Goal: Task Accomplishment & Management: Manage account settings

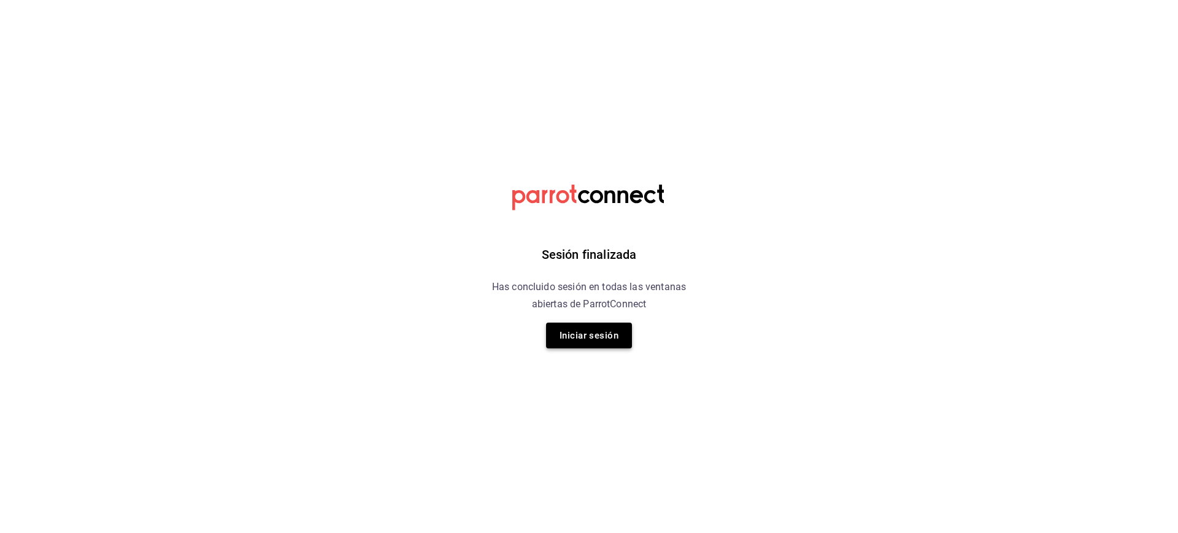
click at [606, 340] on button "Iniciar sesión" at bounding box center [589, 336] width 86 height 26
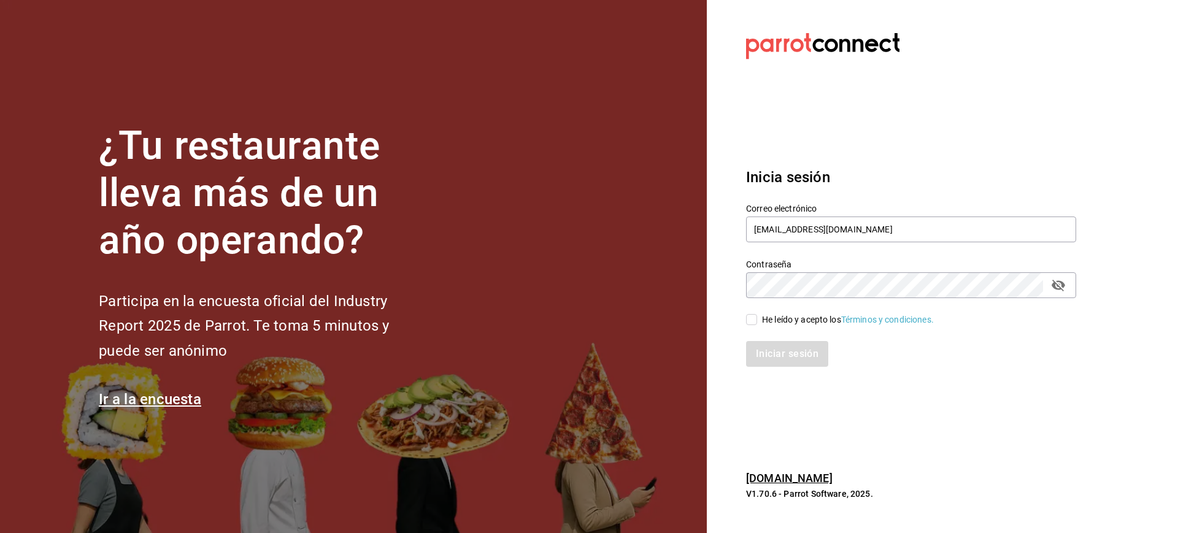
click at [738, 314] on div "He leído y acepto los Términos y condiciones." at bounding box center [903, 312] width 345 height 28
click at [752, 319] on input "He leído y acepto los Términos y condiciones." at bounding box center [751, 319] width 11 height 11
checkbox input "true"
click at [770, 356] on button "Iniciar sesión" at bounding box center [787, 354] width 83 height 26
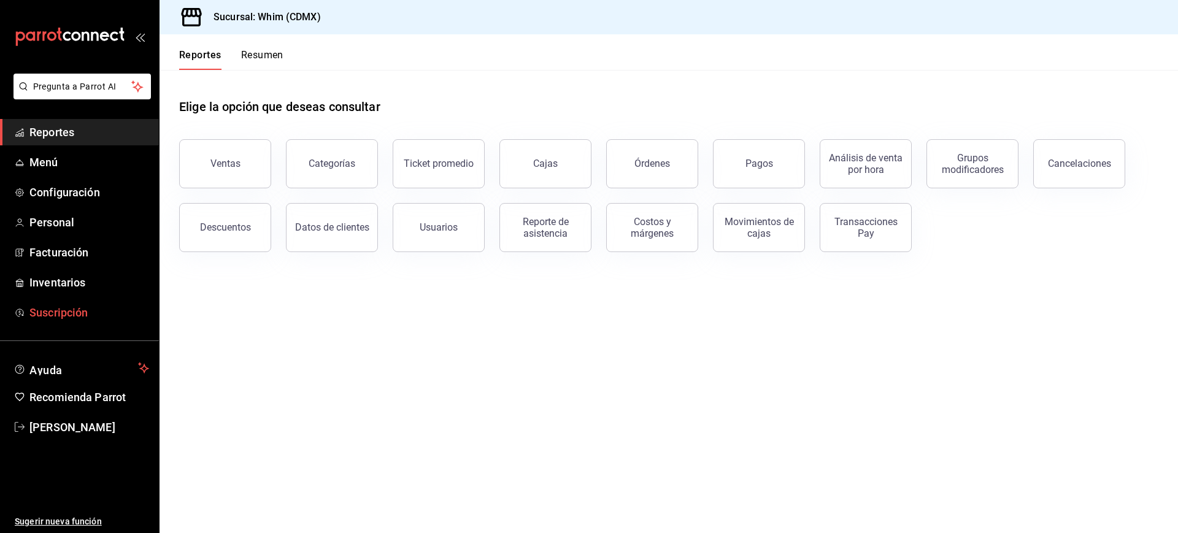
click at [64, 315] on span "Suscripción" at bounding box center [89, 312] width 120 height 17
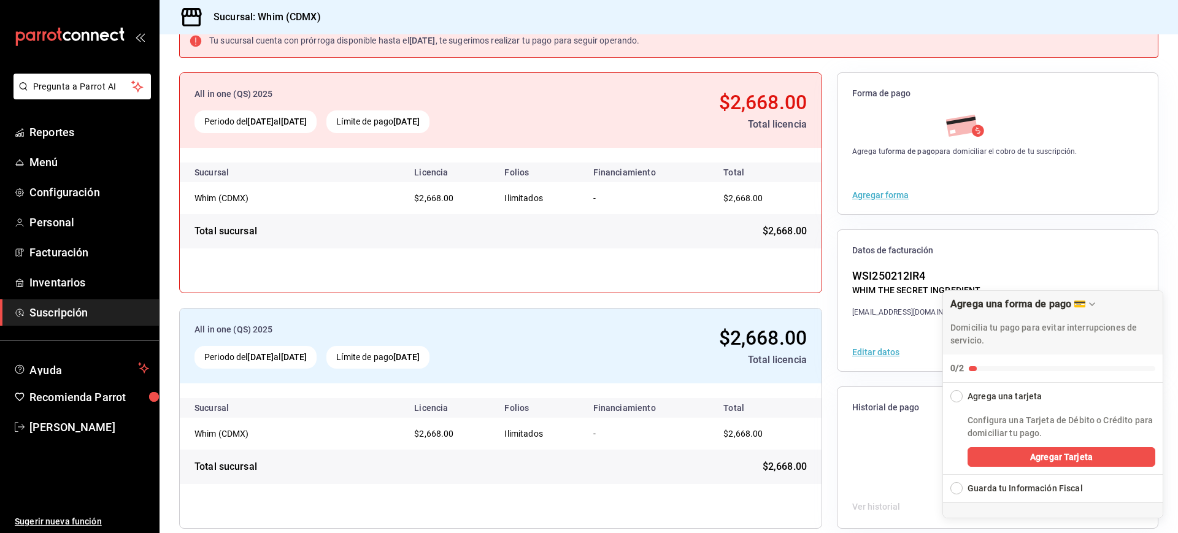
scroll to position [96, 0]
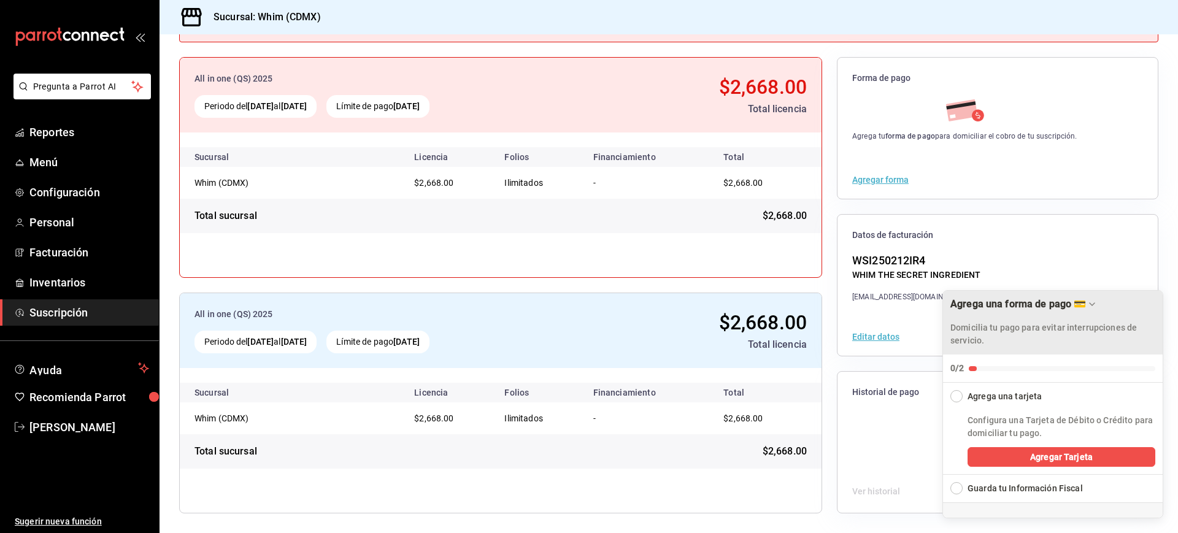
click at [1096, 306] on icon "Drag to move checklist" at bounding box center [1092, 304] width 10 height 10
